Goal: Task Accomplishment & Management: Complete application form

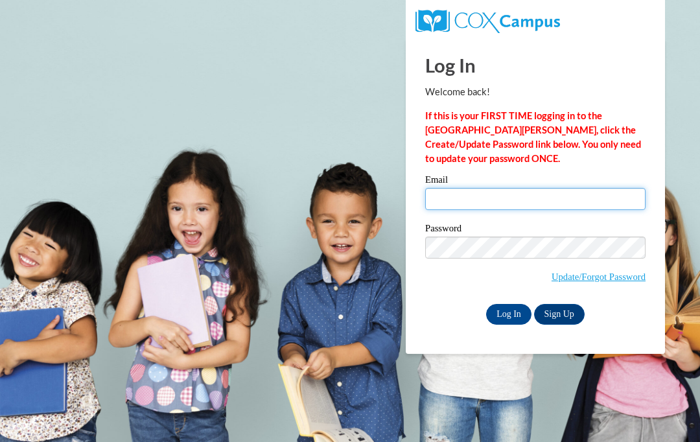
click at [510, 198] on input "Email" at bounding box center [535, 199] width 220 height 22
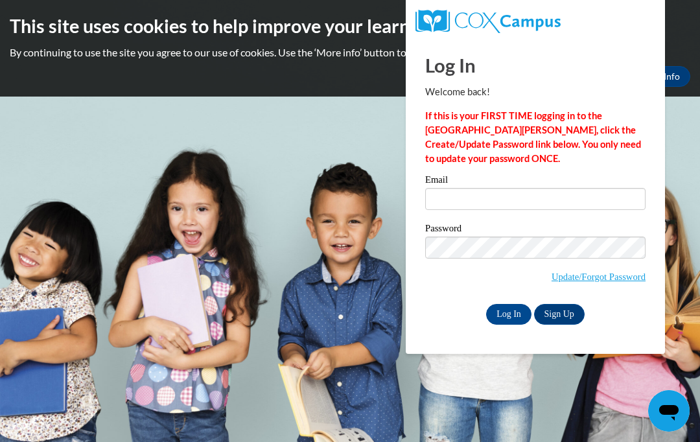
click at [455, 403] on body "This site uses cookies to help improve your learning experience. By continuing …" at bounding box center [350, 221] width 700 height 442
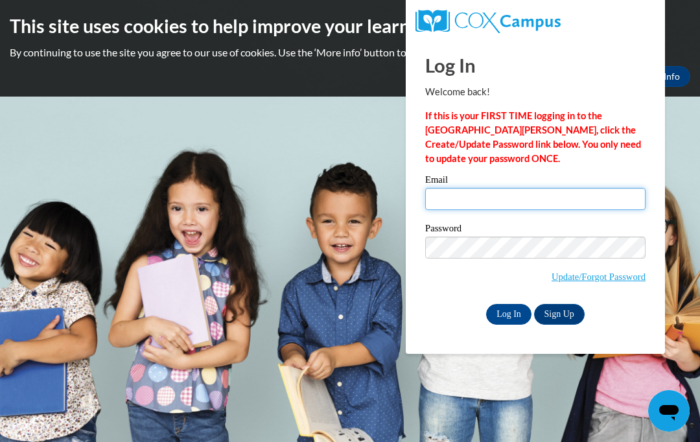
click at [530, 201] on input "Email" at bounding box center [535, 199] width 220 height 22
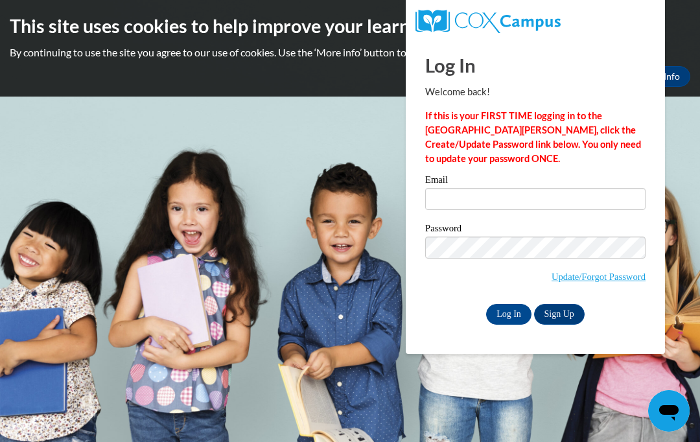
click at [373, 405] on body "This site uses cookies to help improve your learning experience. By continuing …" at bounding box center [350, 221] width 700 height 442
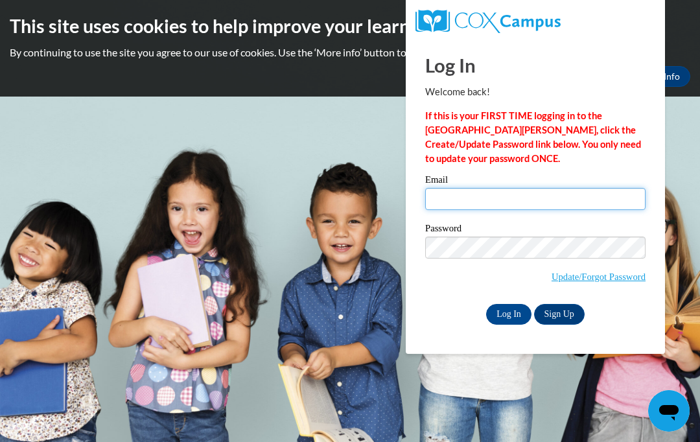
click at [517, 198] on input "Email" at bounding box center [535, 199] width 220 height 22
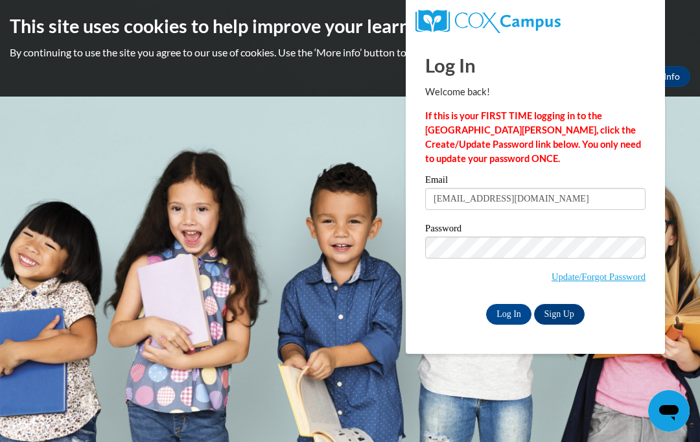
type input "jb63091@georgiasouthern.edu"
click at [505, 317] on input "Log In" at bounding box center [508, 314] width 45 height 21
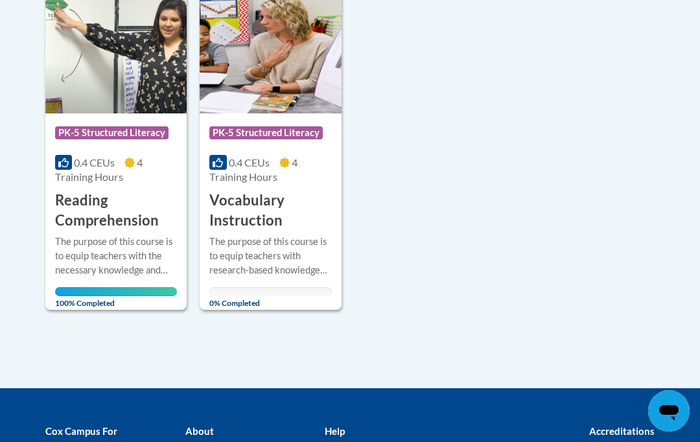
scroll to position [351, 0]
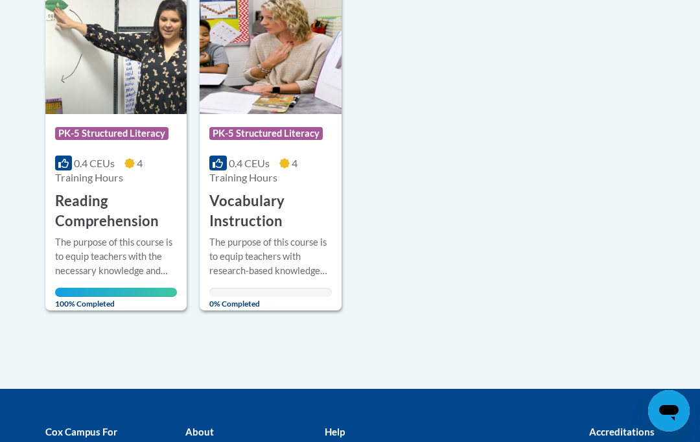
click at [279, 244] on div "The purpose of this course is to equip teachers with research-based knowledge a…" at bounding box center [270, 256] width 122 height 43
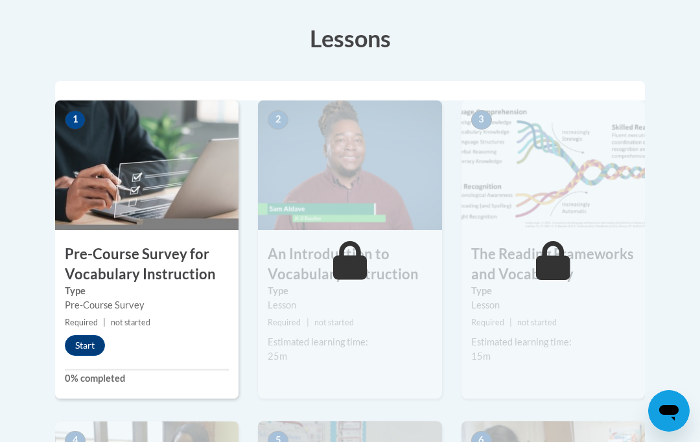
scroll to position [357, 0]
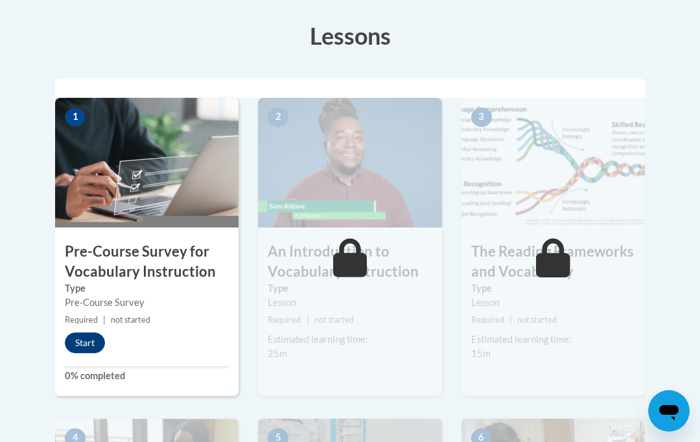
click at [91, 347] on button "Start" at bounding box center [85, 343] width 40 height 21
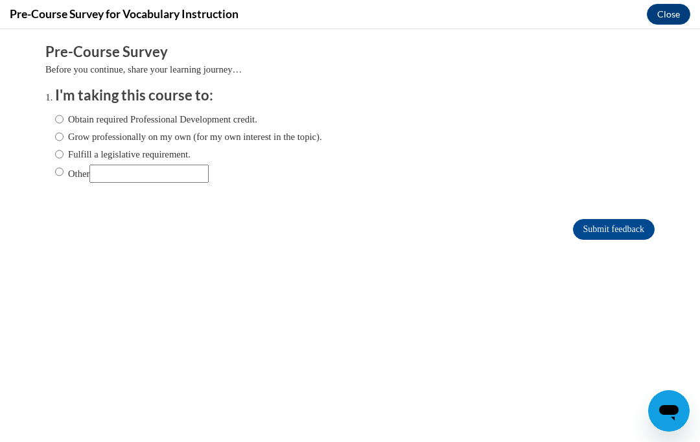
scroll to position [0, 0]
click at [183, 115] on label "Obtain required Professional Development credit." at bounding box center [156, 119] width 202 height 14
click at [64, 115] on input "Obtain required Professional Development credit." at bounding box center [59, 119] width 8 height 14
radio input "true"
click at [632, 224] on input "Submit feedback" at bounding box center [614, 229] width 82 height 21
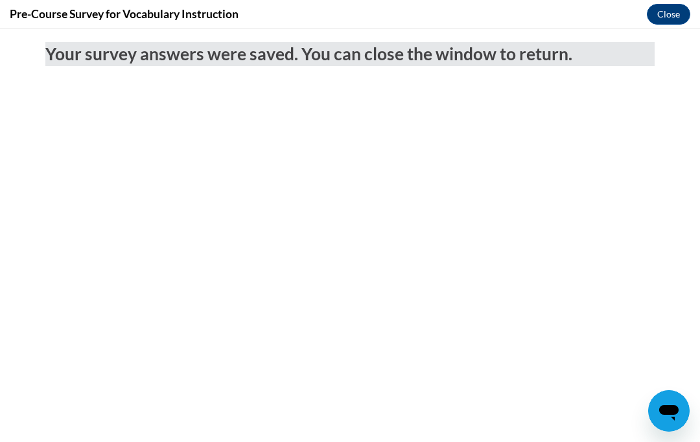
scroll to position [353, 0]
click at [670, 23] on button "Close" at bounding box center [668, 14] width 43 height 21
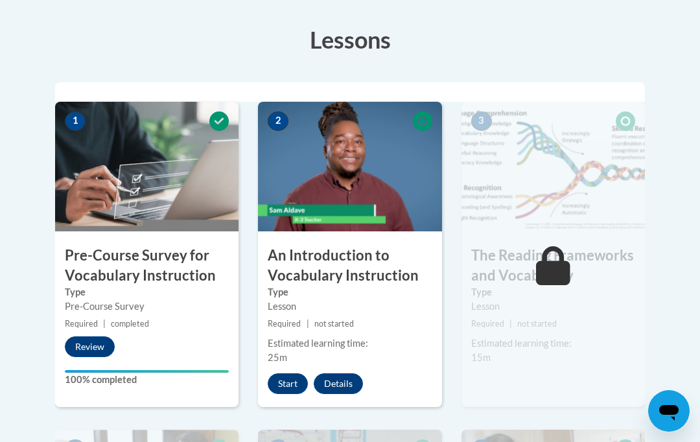
click at [264, 391] on div "Start Details Feedback" at bounding box center [318, 383] width 121 height 21
click at [294, 382] on button "Start" at bounding box center [288, 383] width 40 height 21
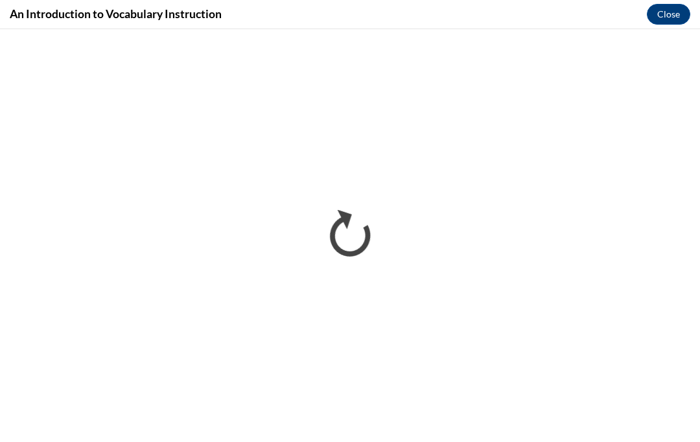
scroll to position [0, 0]
